Goal: Task Accomplishment & Management: Complete application form

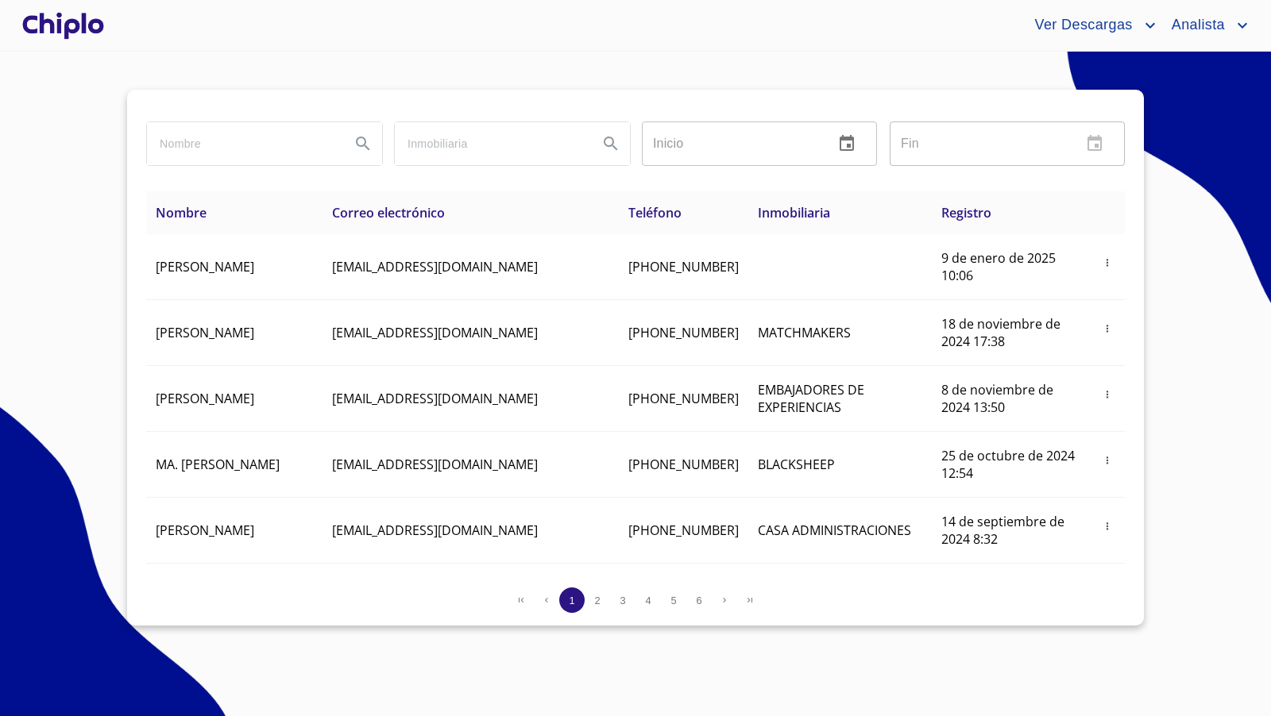
click at [78, 29] on div at bounding box center [63, 25] width 88 height 51
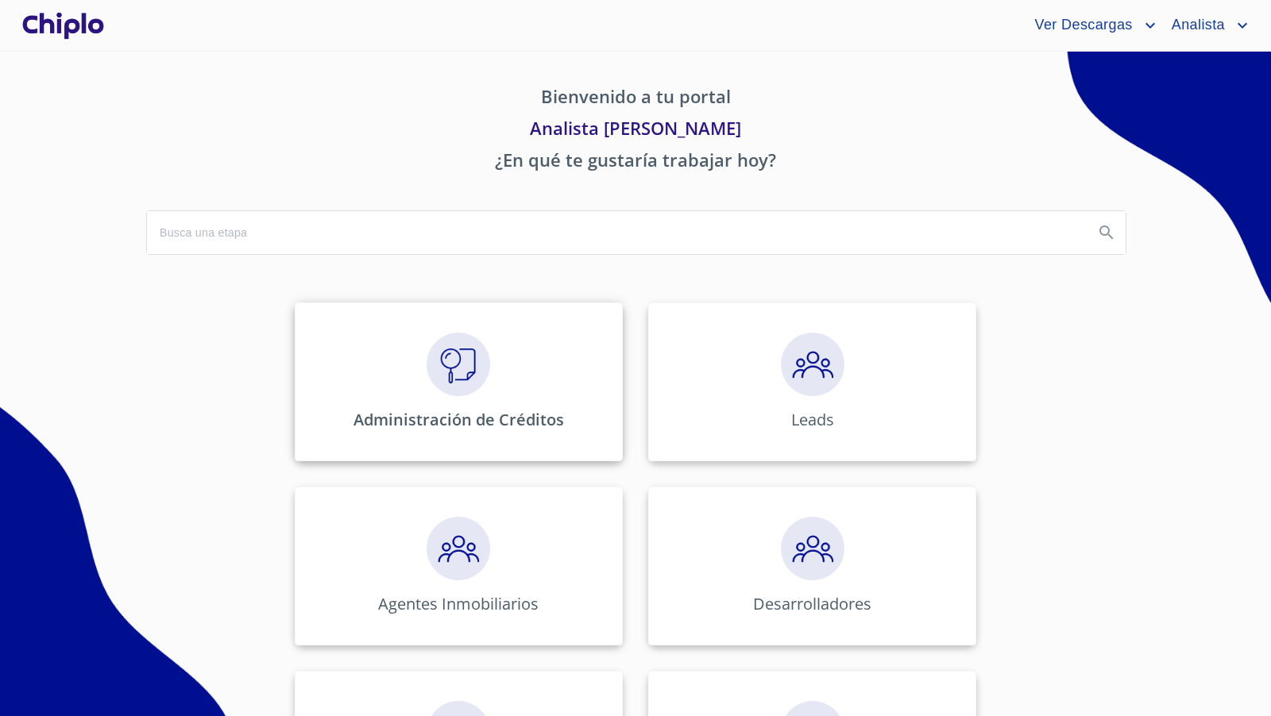
click at [460, 381] on img at bounding box center [459, 365] width 64 height 64
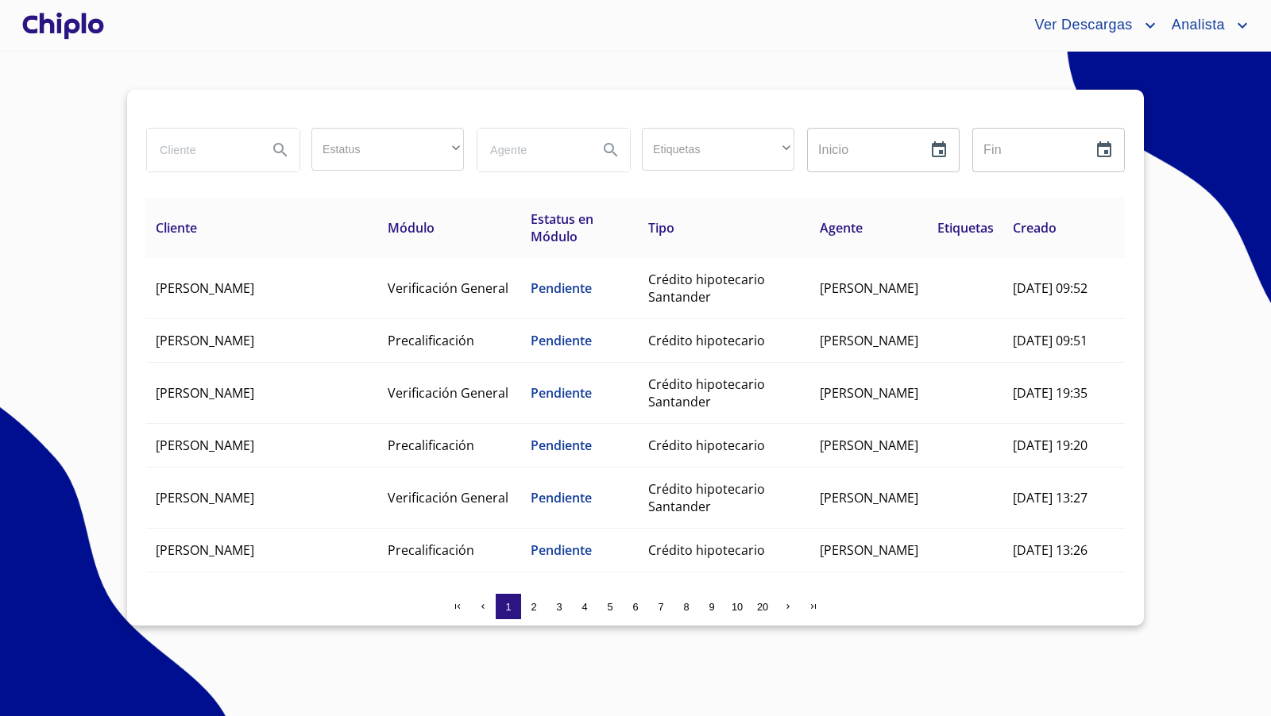
click at [210, 160] on input "search" at bounding box center [201, 150] width 108 height 43
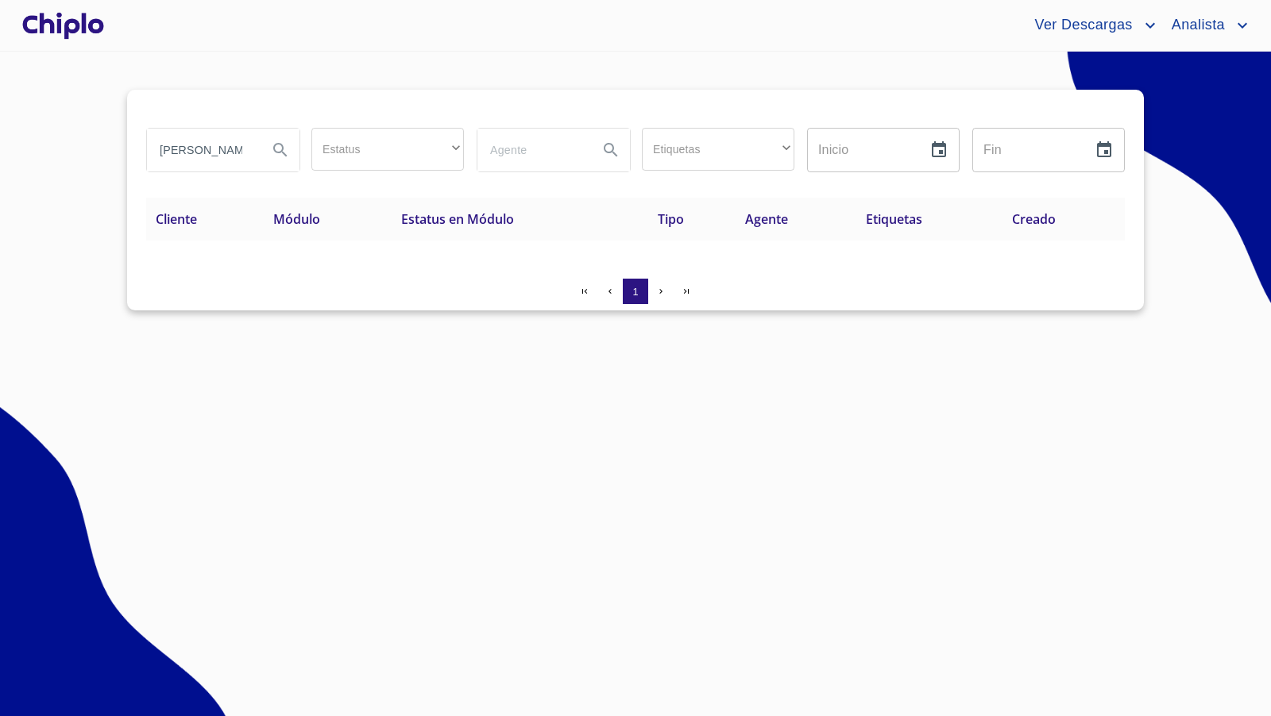
type input "lemus"
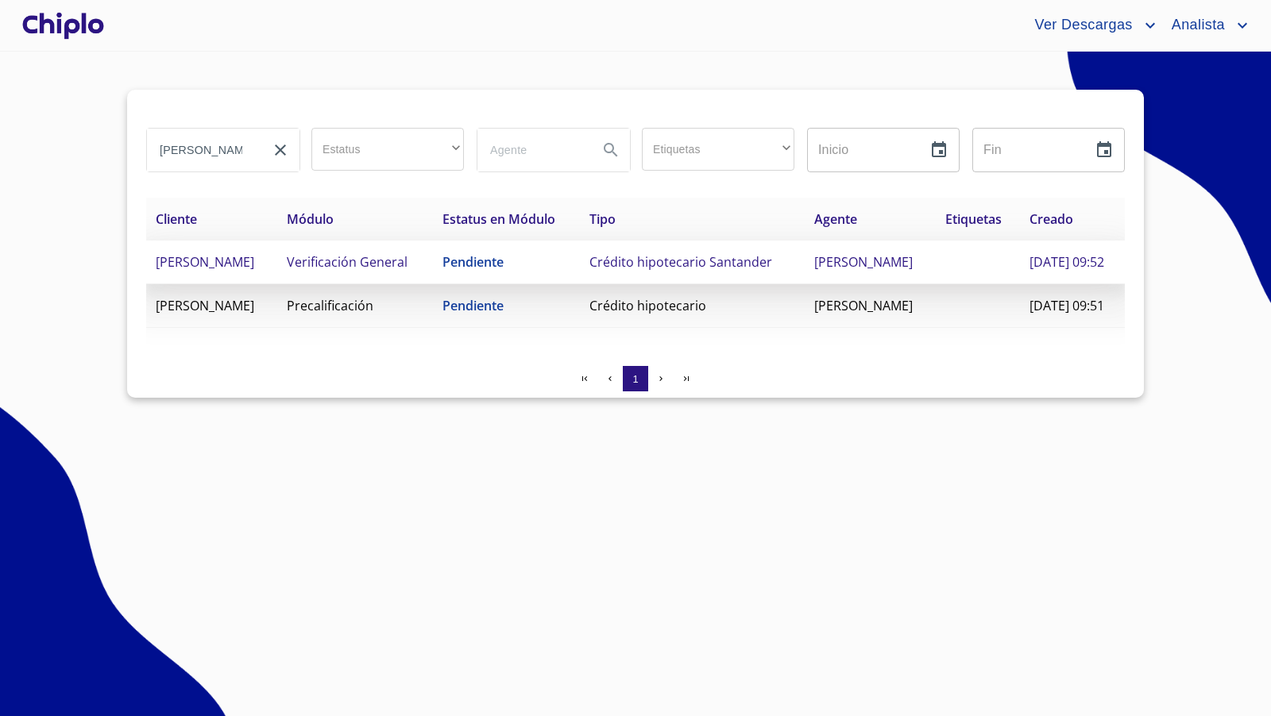
click at [277, 284] on td "ALEJANDRA ELIZABETH LEMUS ANDALON" at bounding box center [211, 263] width 131 height 44
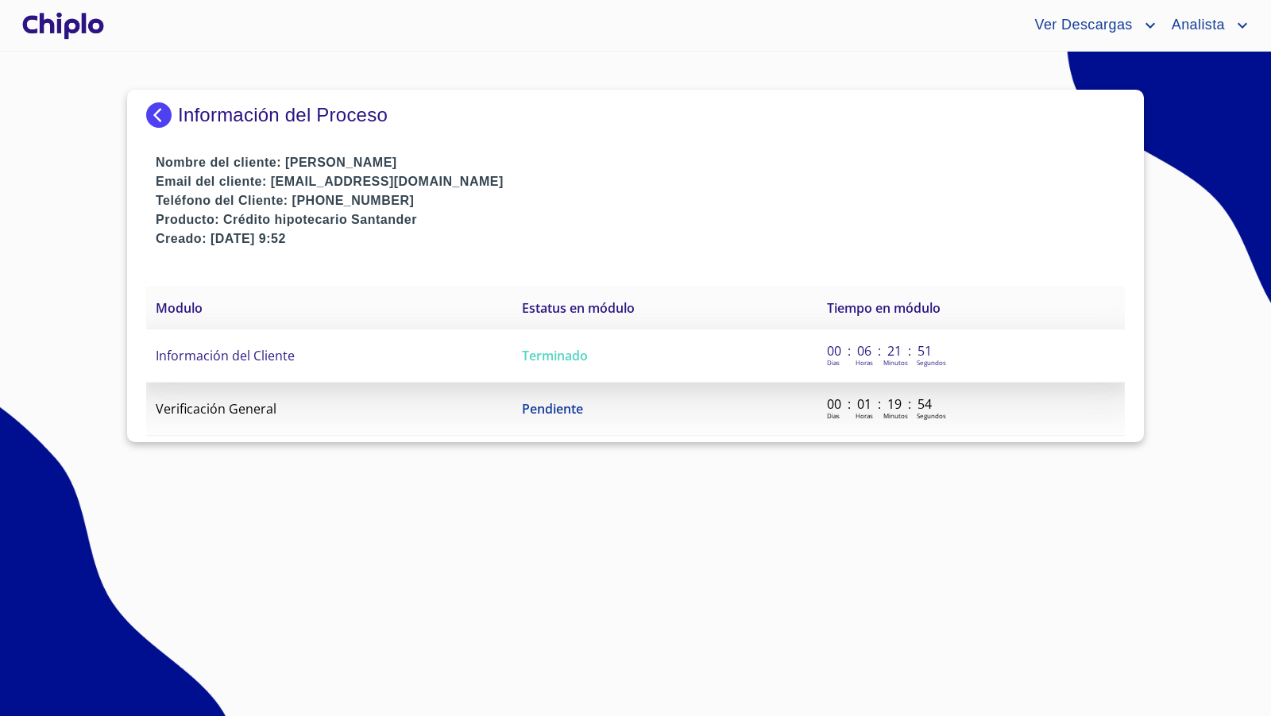
click at [299, 349] on td "Información del Cliente" at bounding box center [329, 356] width 366 height 53
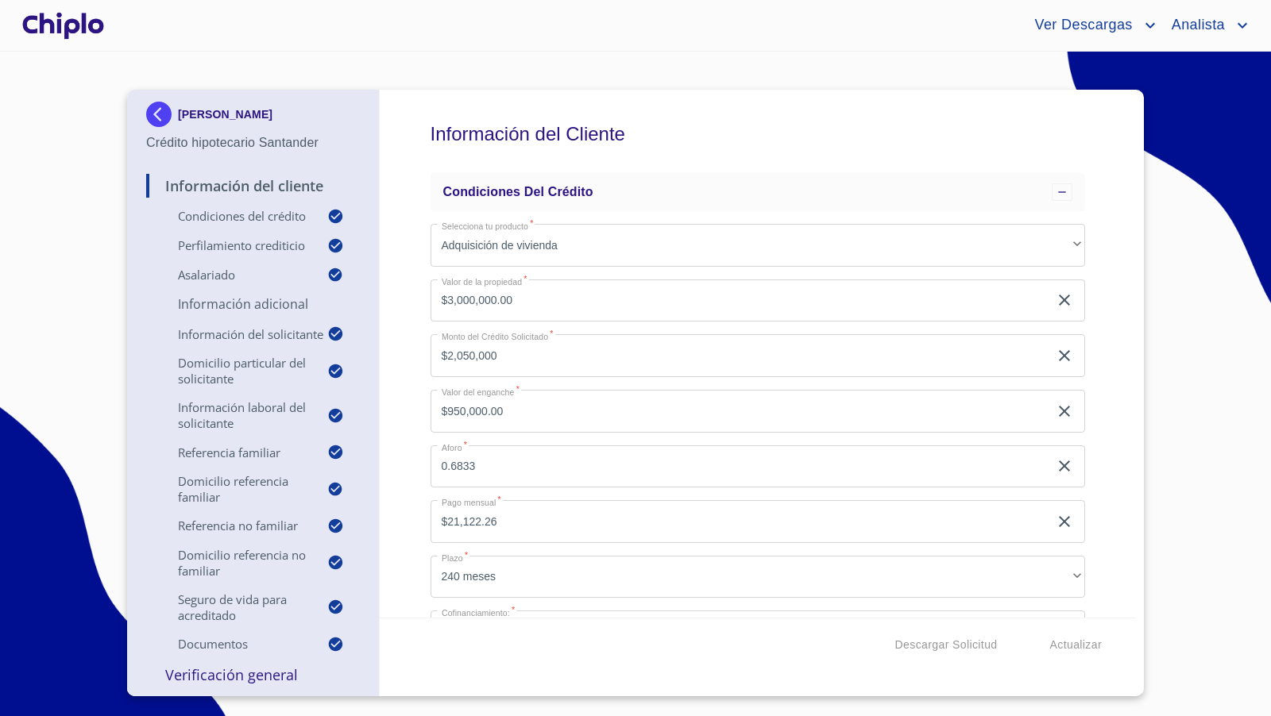
click at [1121, 451] on div "Información del Cliente Condiciones del Crédito Selecciona tu producto   * Adqu…" at bounding box center [758, 354] width 757 height 528
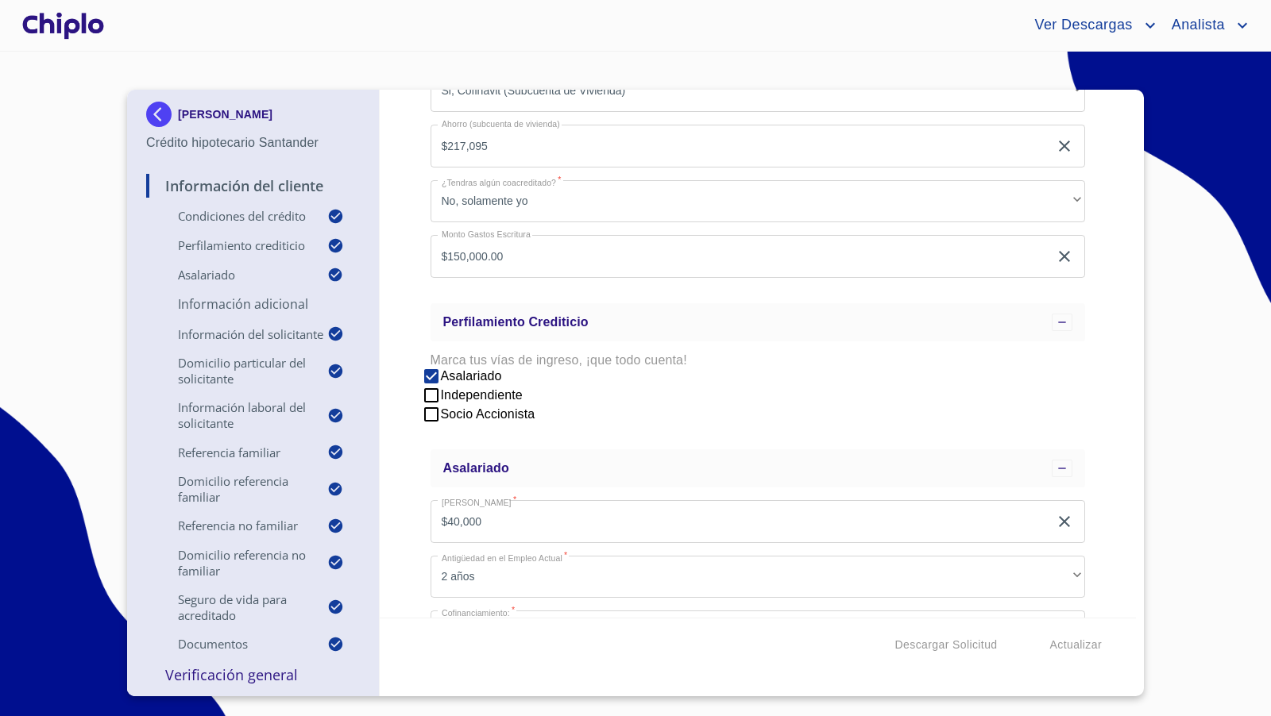
scroll to position [543, 0]
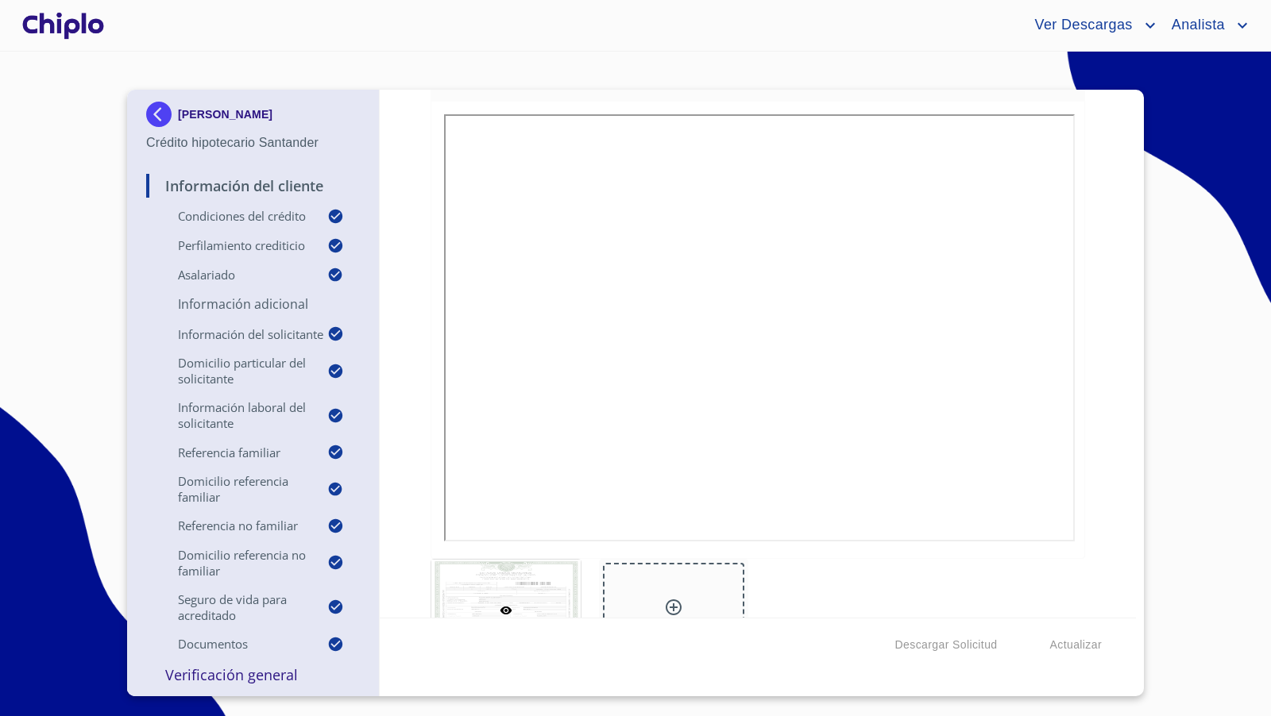
scroll to position [8884, 0]
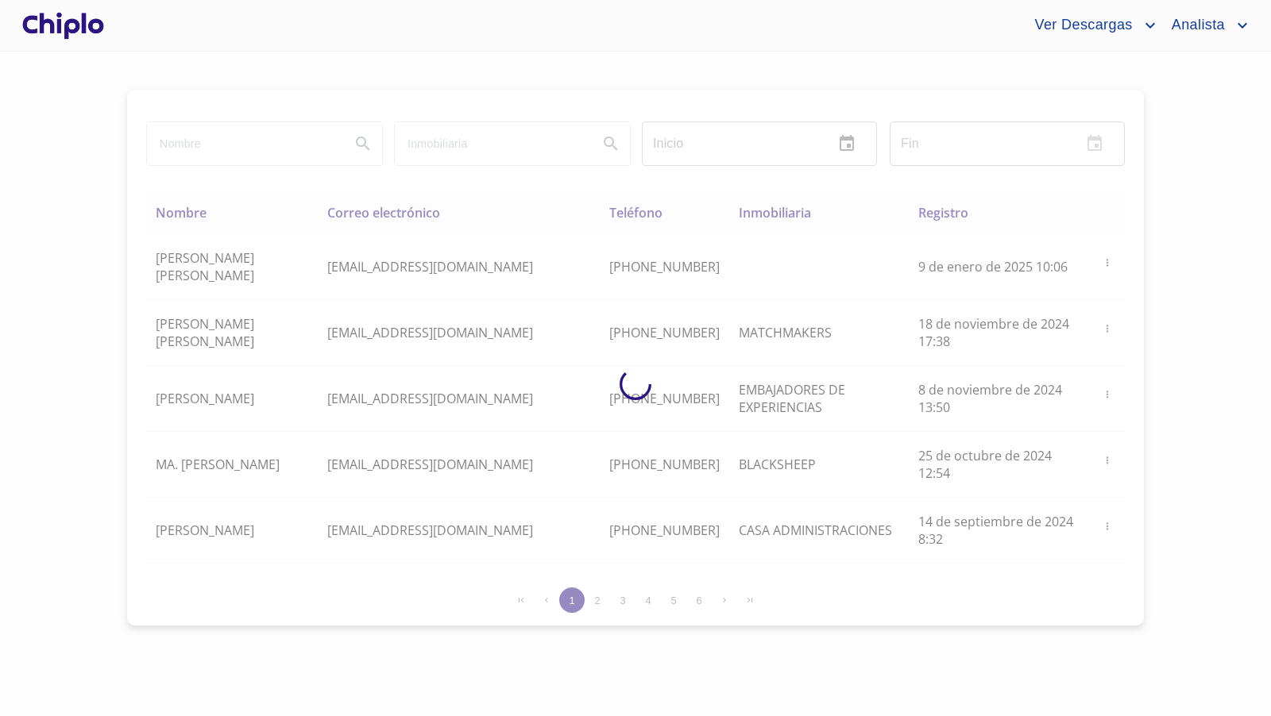
click at [90, 25] on div at bounding box center [63, 25] width 88 height 51
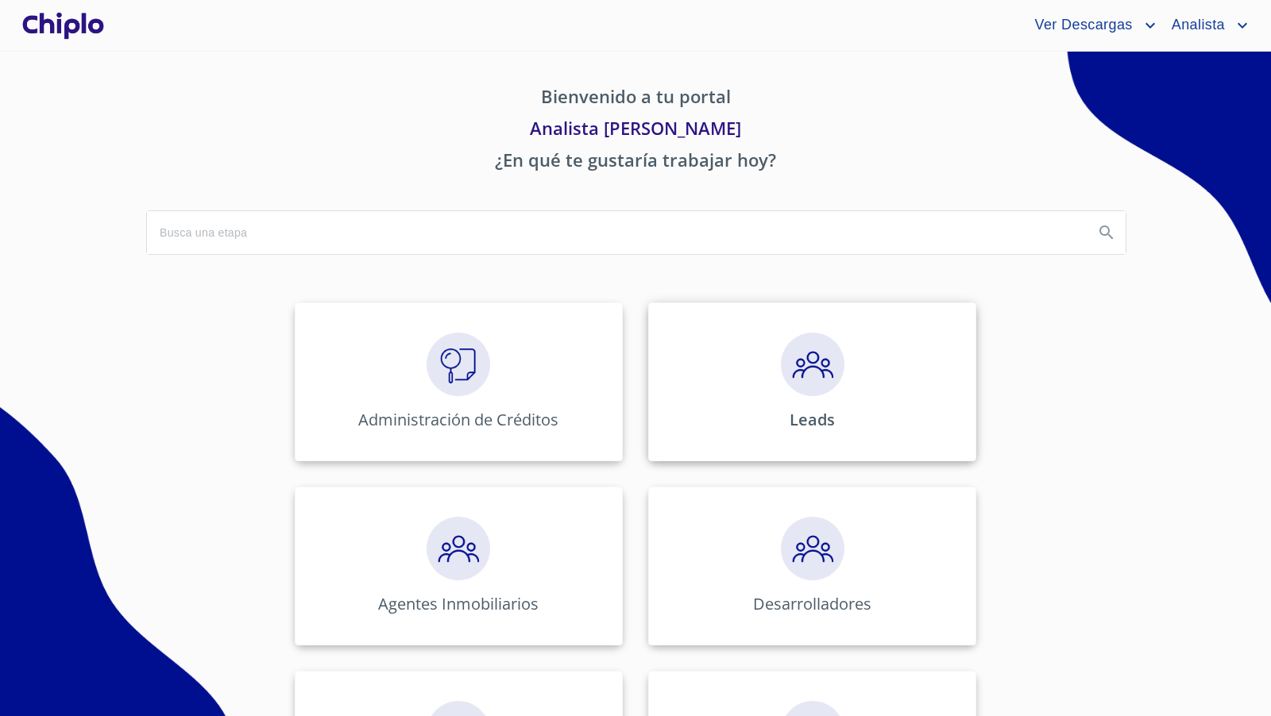
click at [823, 368] on img at bounding box center [813, 365] width 64 height 64
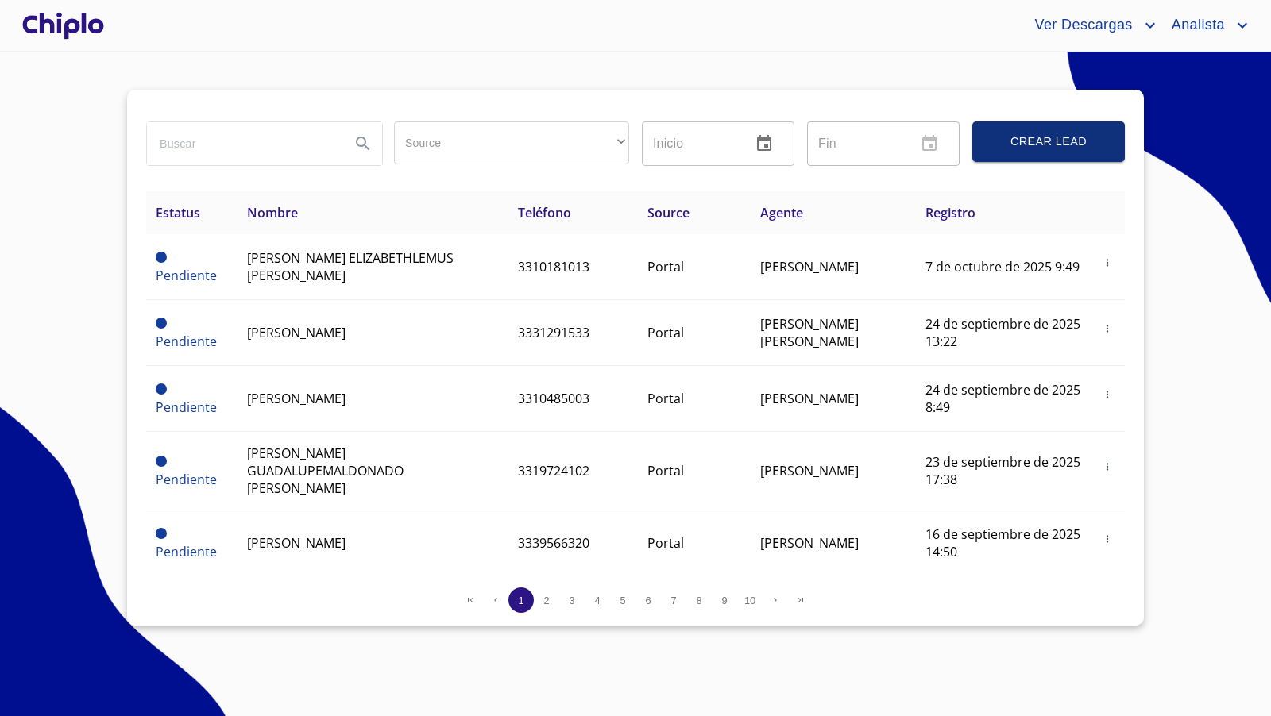
click at [1020, 144] on span "Crear Lead" at bounding box center [1048, 142] width 114 height 20
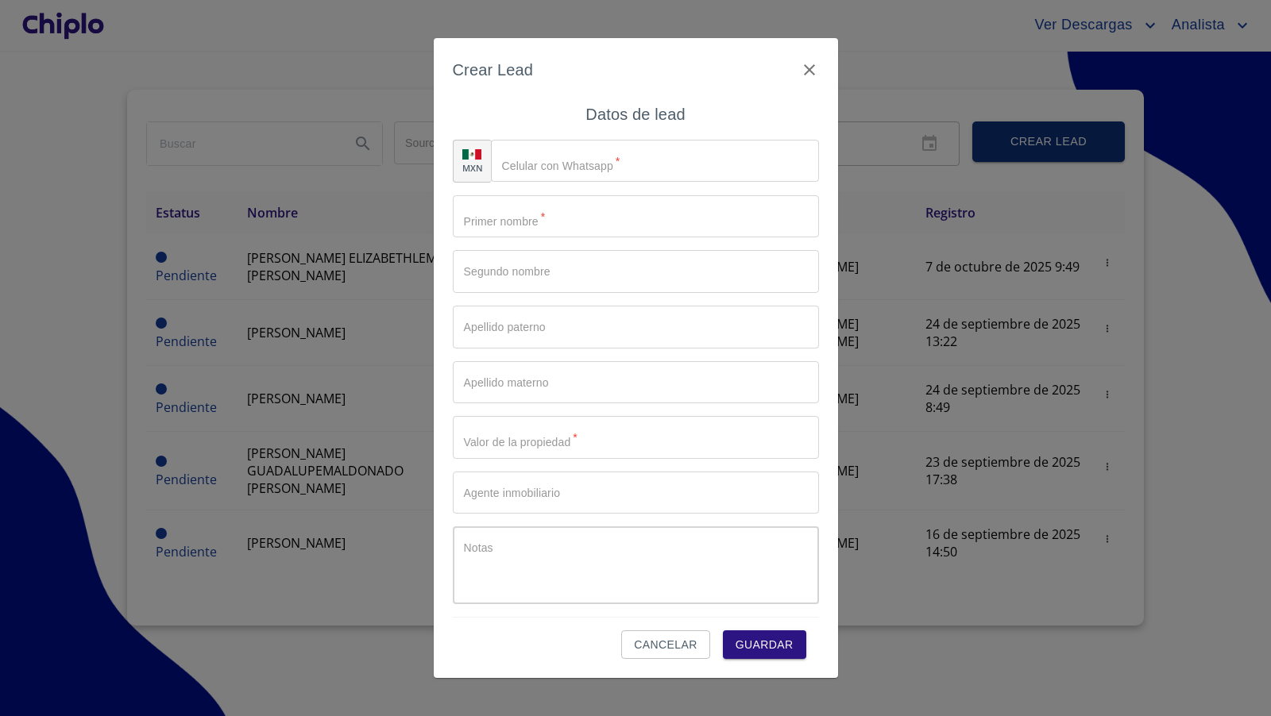
click at [562, 175] on input "Source" at bounding box center [655, 161] width 328 height 43
type input "[PHONE_NUMBER]"
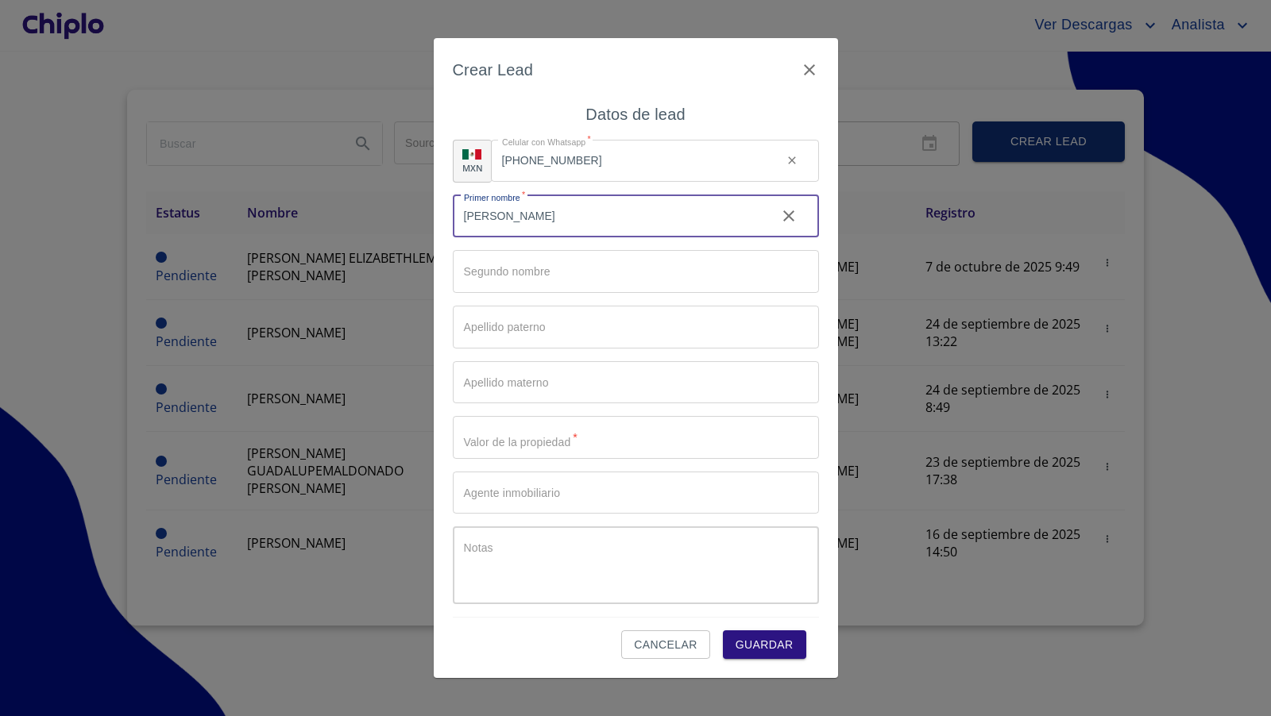
type input "[PERSON_NAME]"
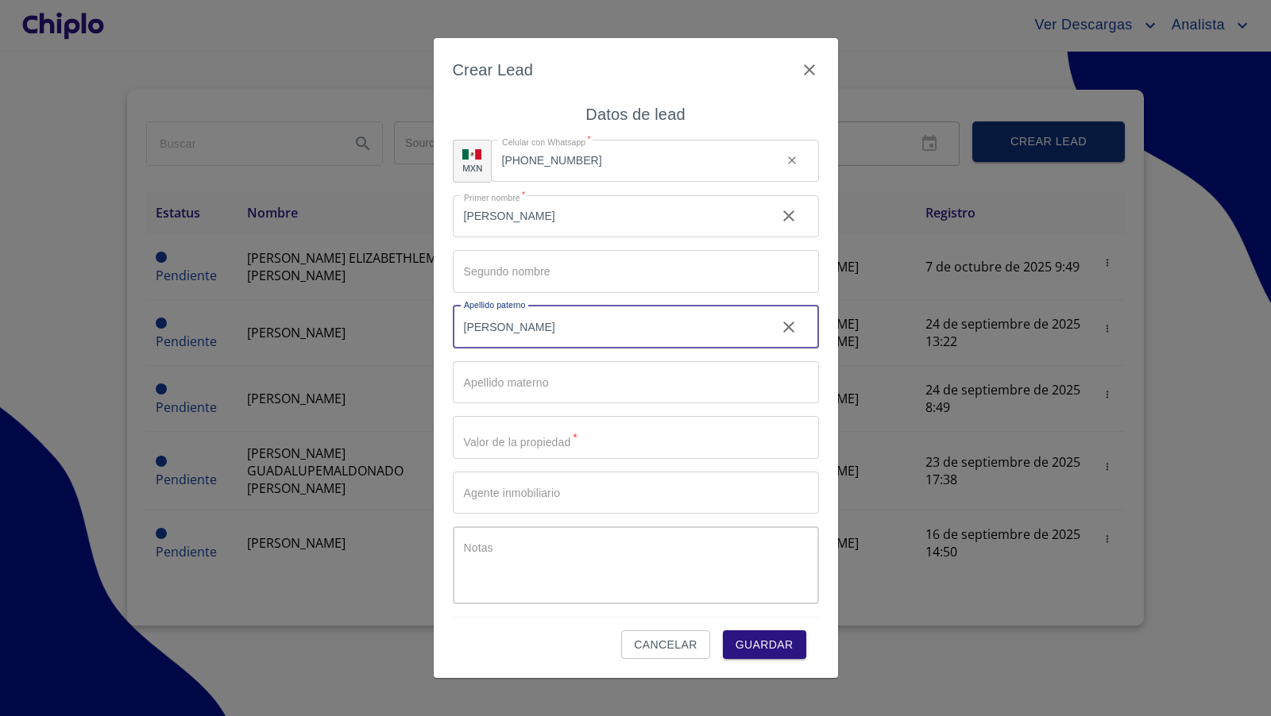
type input "[PERSON_NAME]"
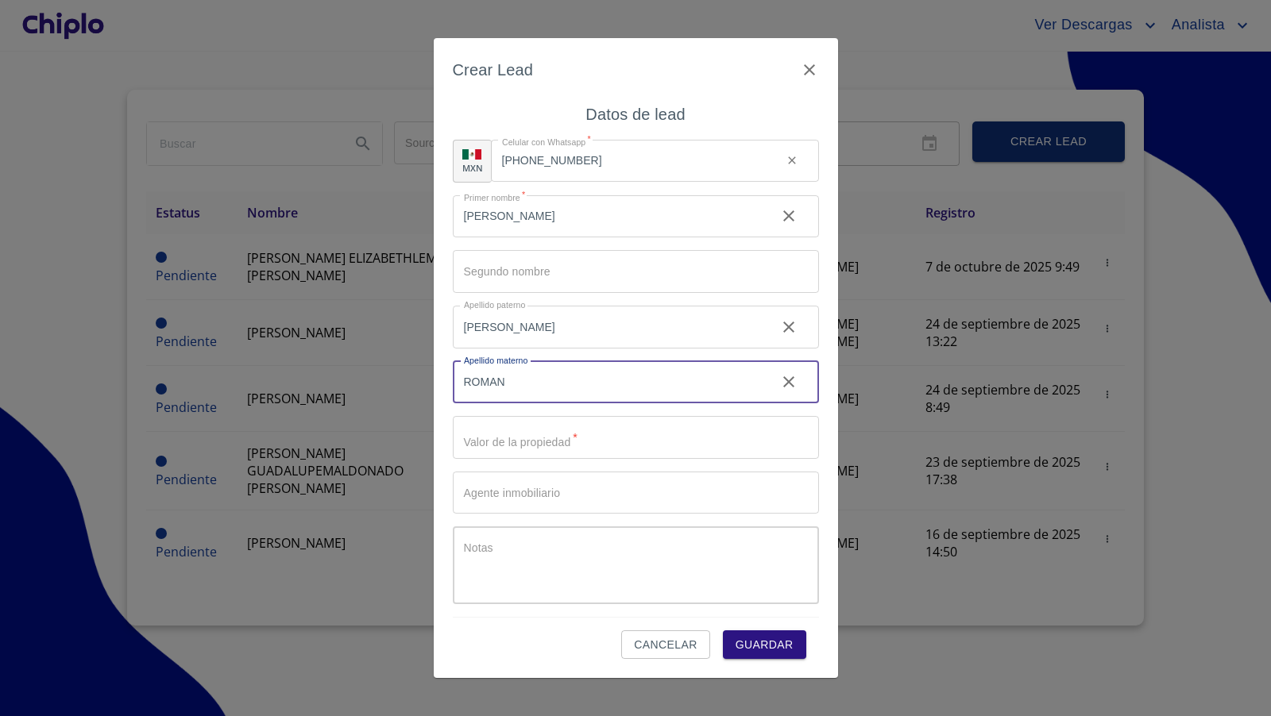
type input "ROMAN"
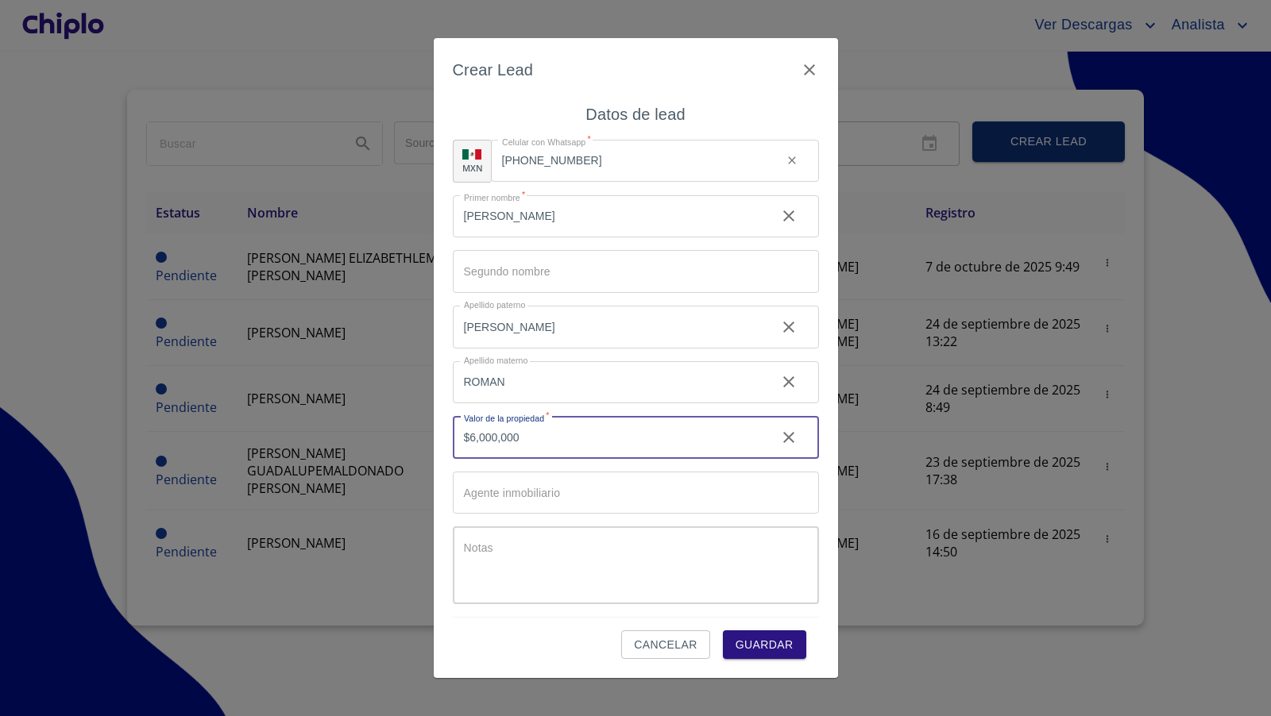
type input "$6,000,000"
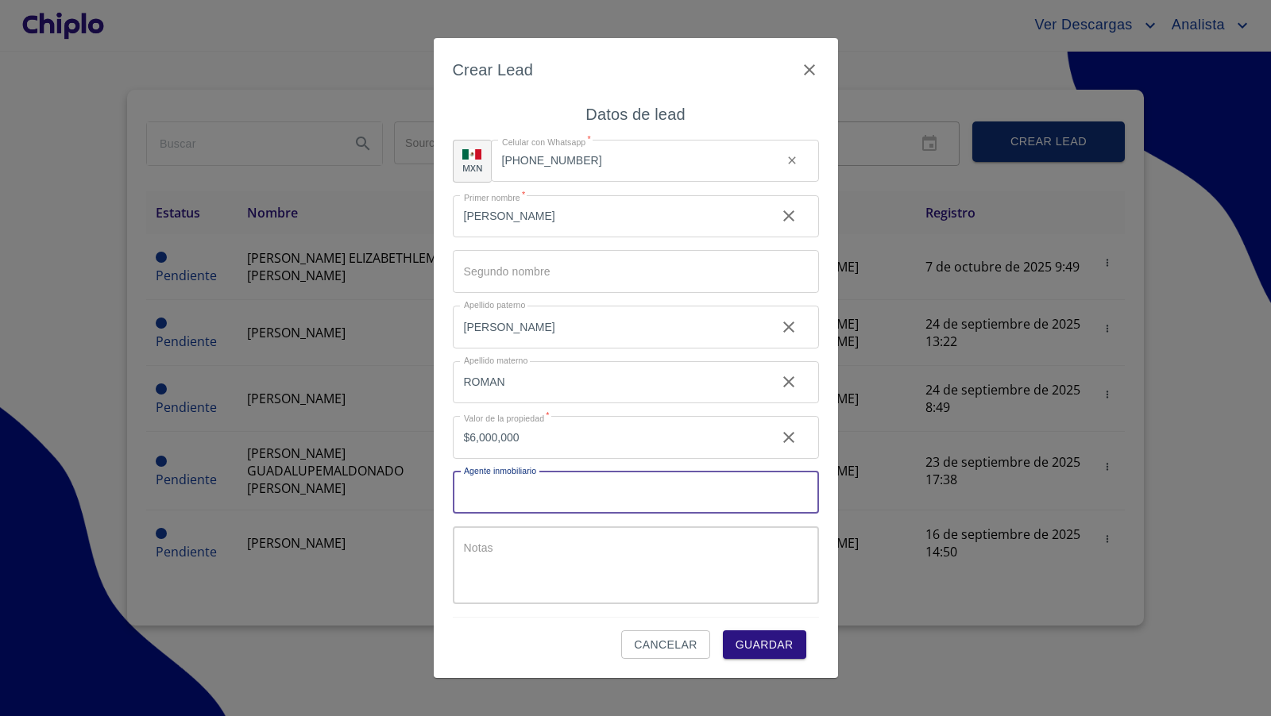
click at [519, 496] on input "Source" at bounding box center [636, 493] width 366 height 43
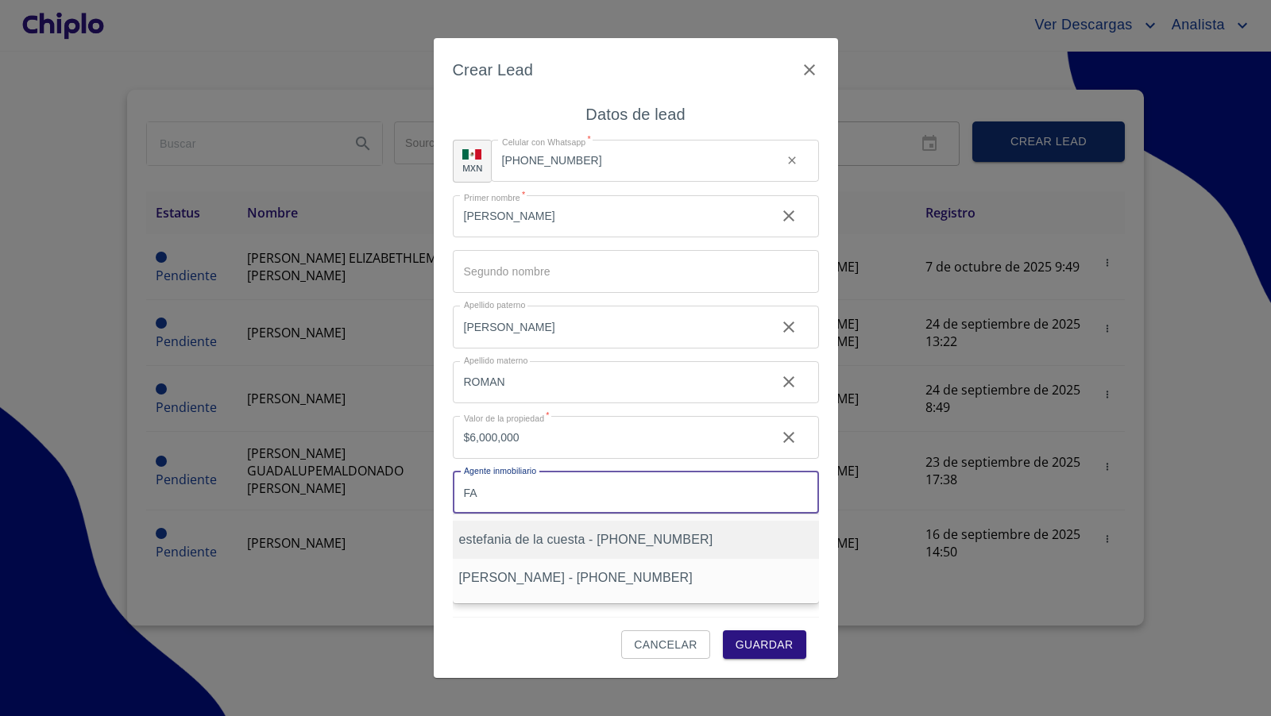
click at [531, 546] on span "estefania de la cuesta - [PHONE_NUMBER]" at bounding box center [586, 540] width 254 height 14
type input "estefania de la cuesta - [PHONE_NUMBER]"
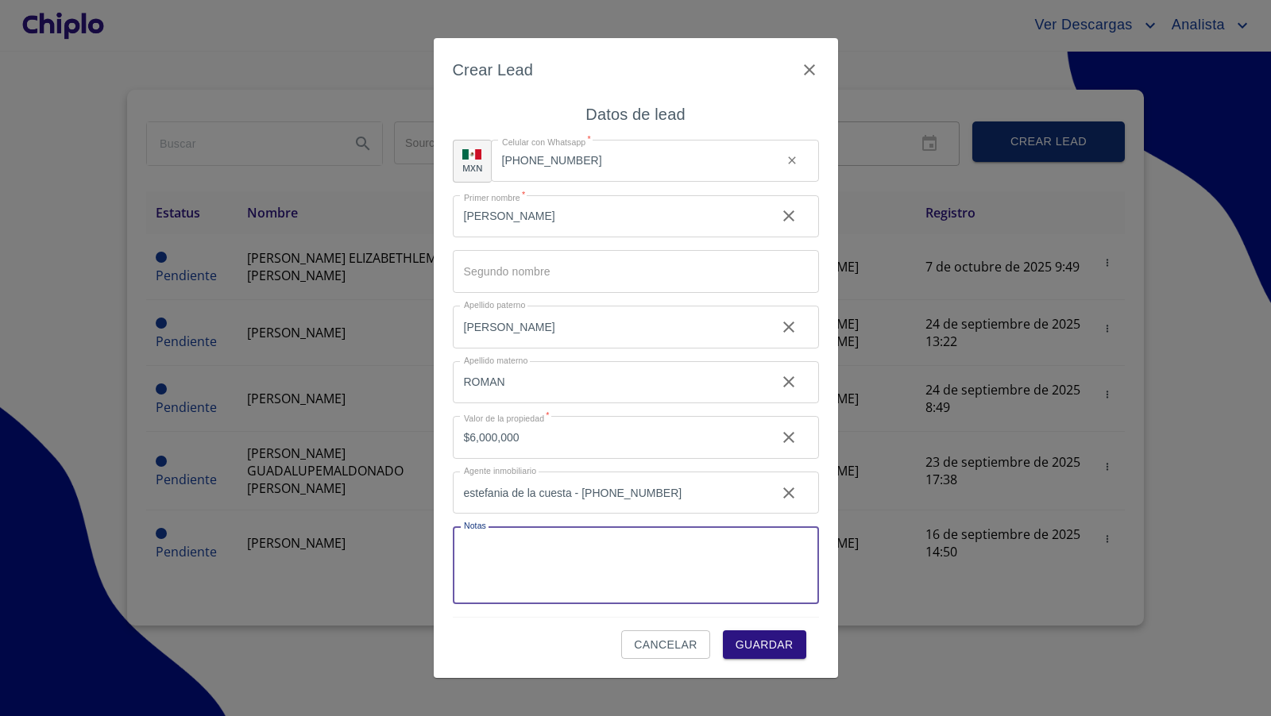
click at [531, 557] on textarea "Source" at bounding box center [640, 572] width 353 height 60
type textarea "JANEIRO"
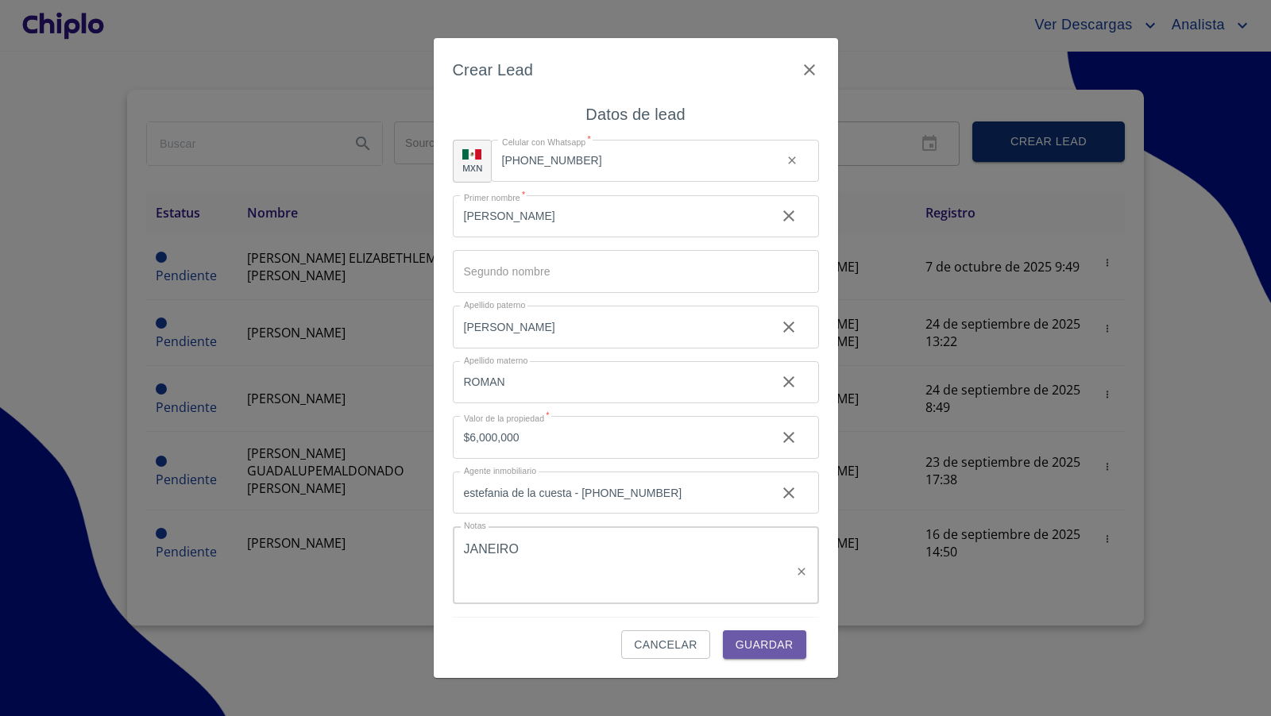
click at [768, 644] on span "Guardar" at bounding box center [764, 645] width 58 height 20
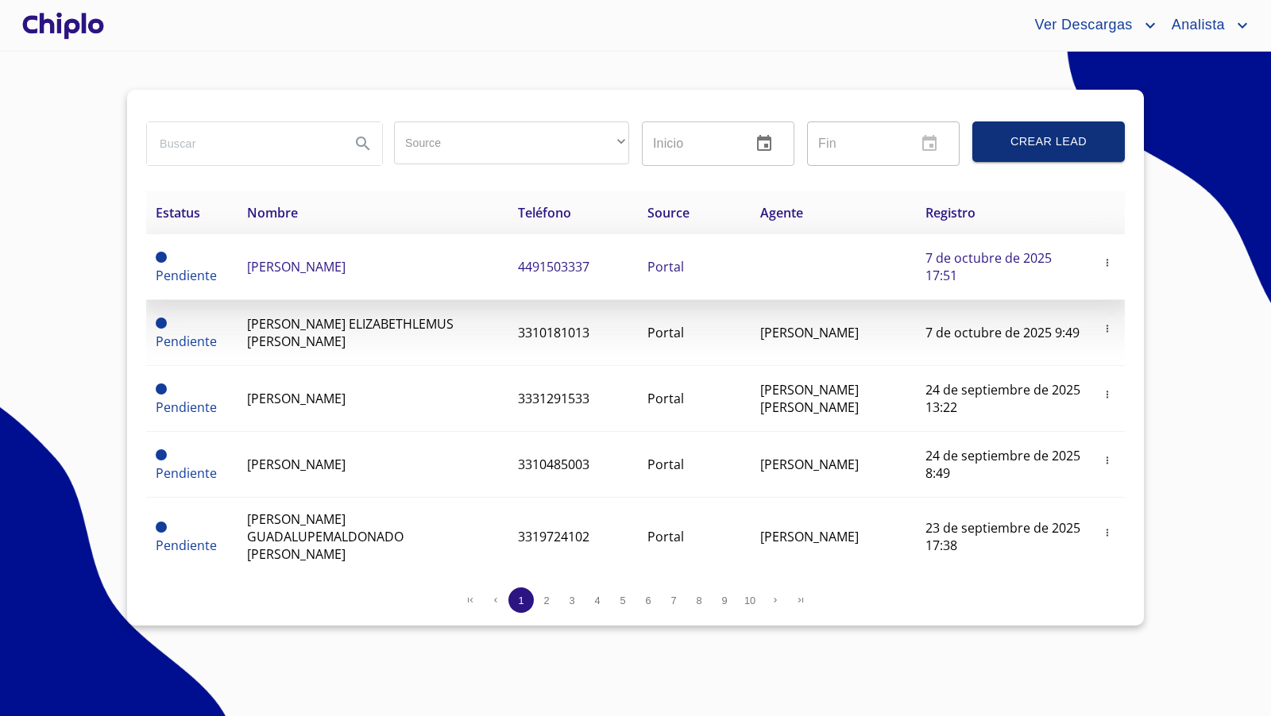
click at [345, 269] on span "[PERSON_NAME]" at bounding box center [296, 266] width 98 height 17
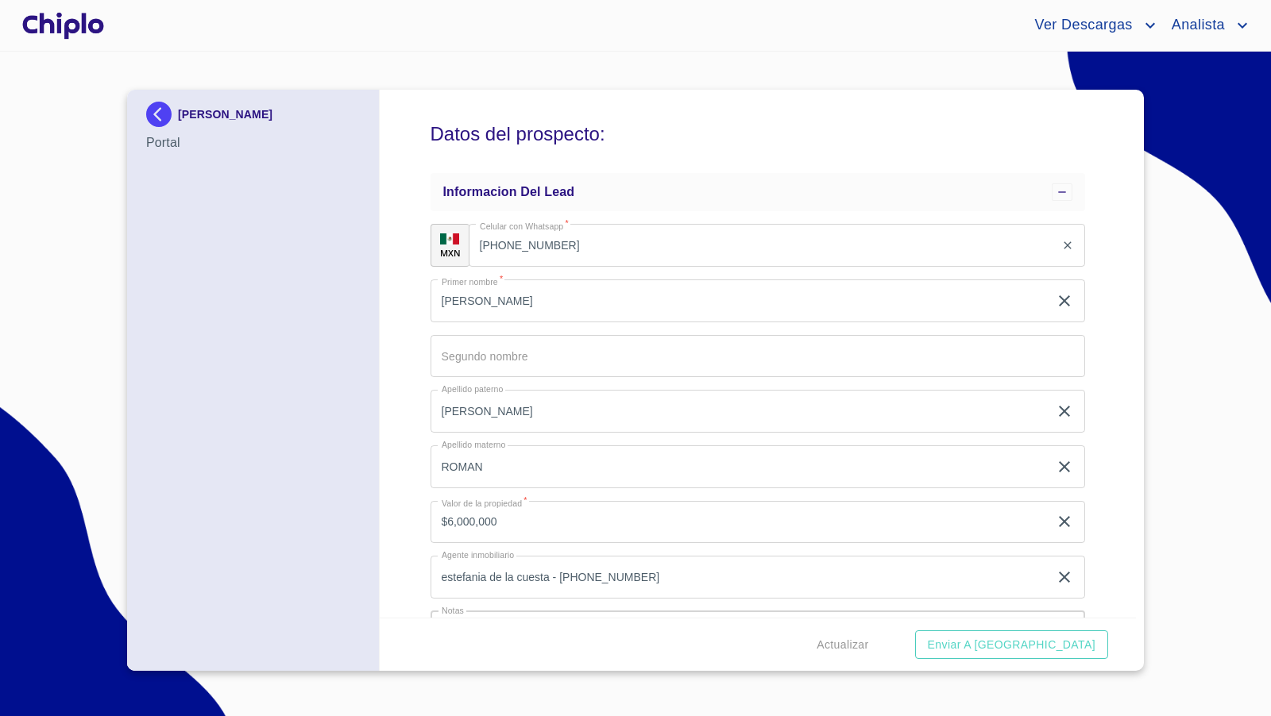
click at [400, 438] on div "Datos del prospecto: Informacion del lead MXN Celular con Whatsapp   * [PHONE_N…" at bounding box center [758, 354] width 757 height 528
